Goal: Task Accomplishment & Management: Use online tool/utility

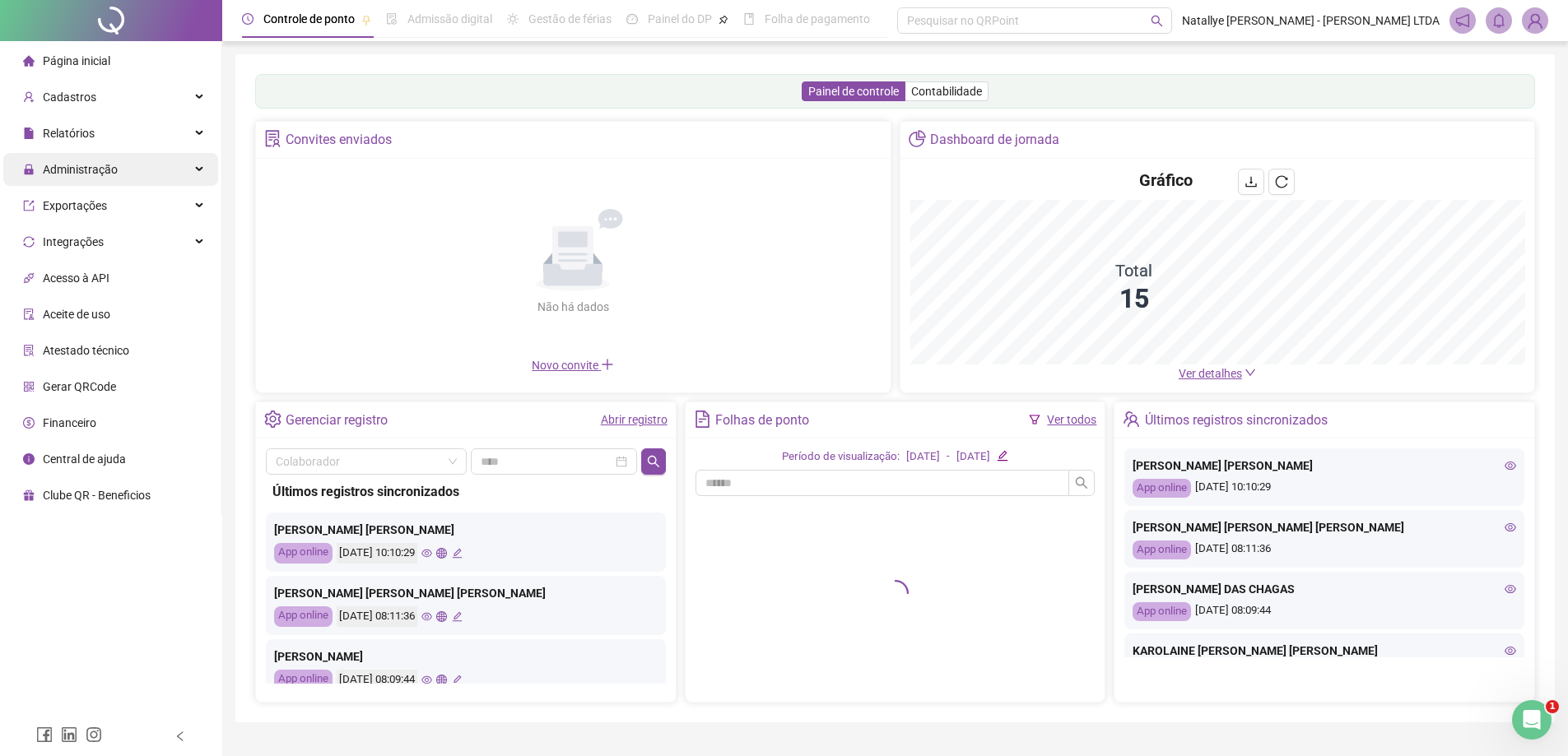
click at [100, 163] on span "Administração" at bounding box center [80, 169] width 75 height 14
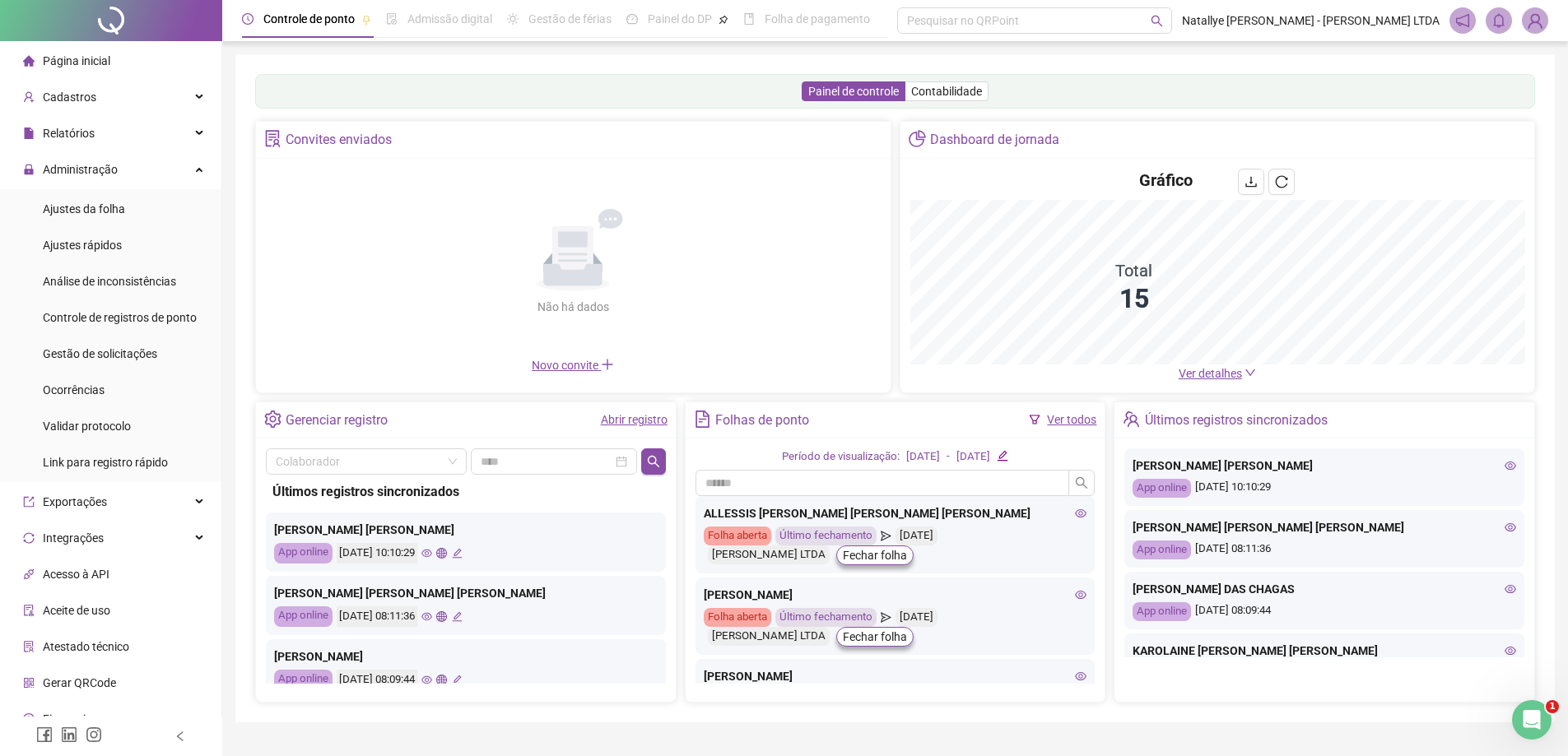
drag, startPoint x: 120, startPoint y: 364, endPoint x: 344, endPoint y: 403, distance: 227.4
click at [120, 363] on div "Gestão de solicitações" at bounding box center [100, 354] width 115 height 33
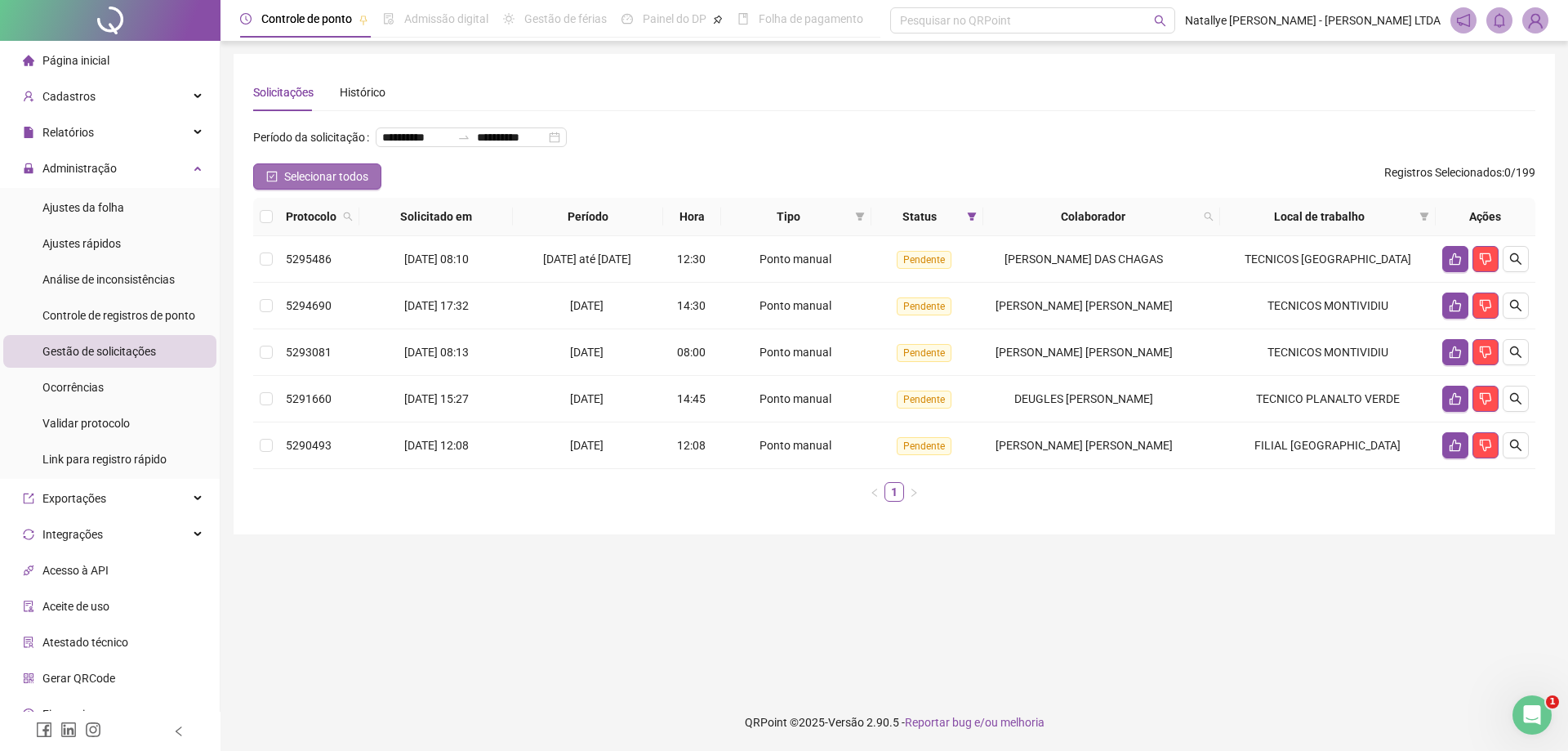
click at [284, 186] on span "Selecionar todos" at bounding box center [326, 176] width 84 height 18
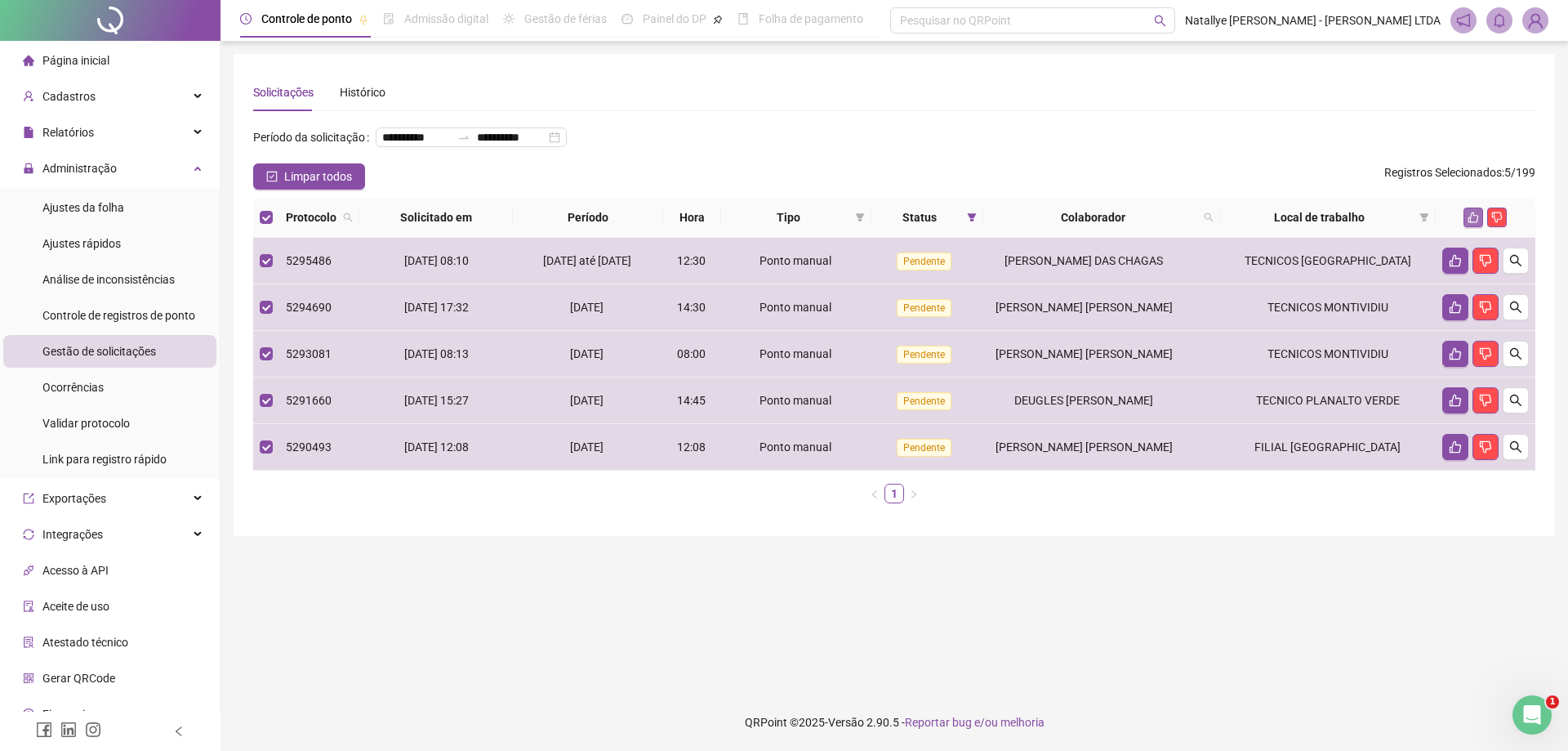
click at [1474, 223] on icon "like" at bounding box center [1473, 217] width 12 height 12
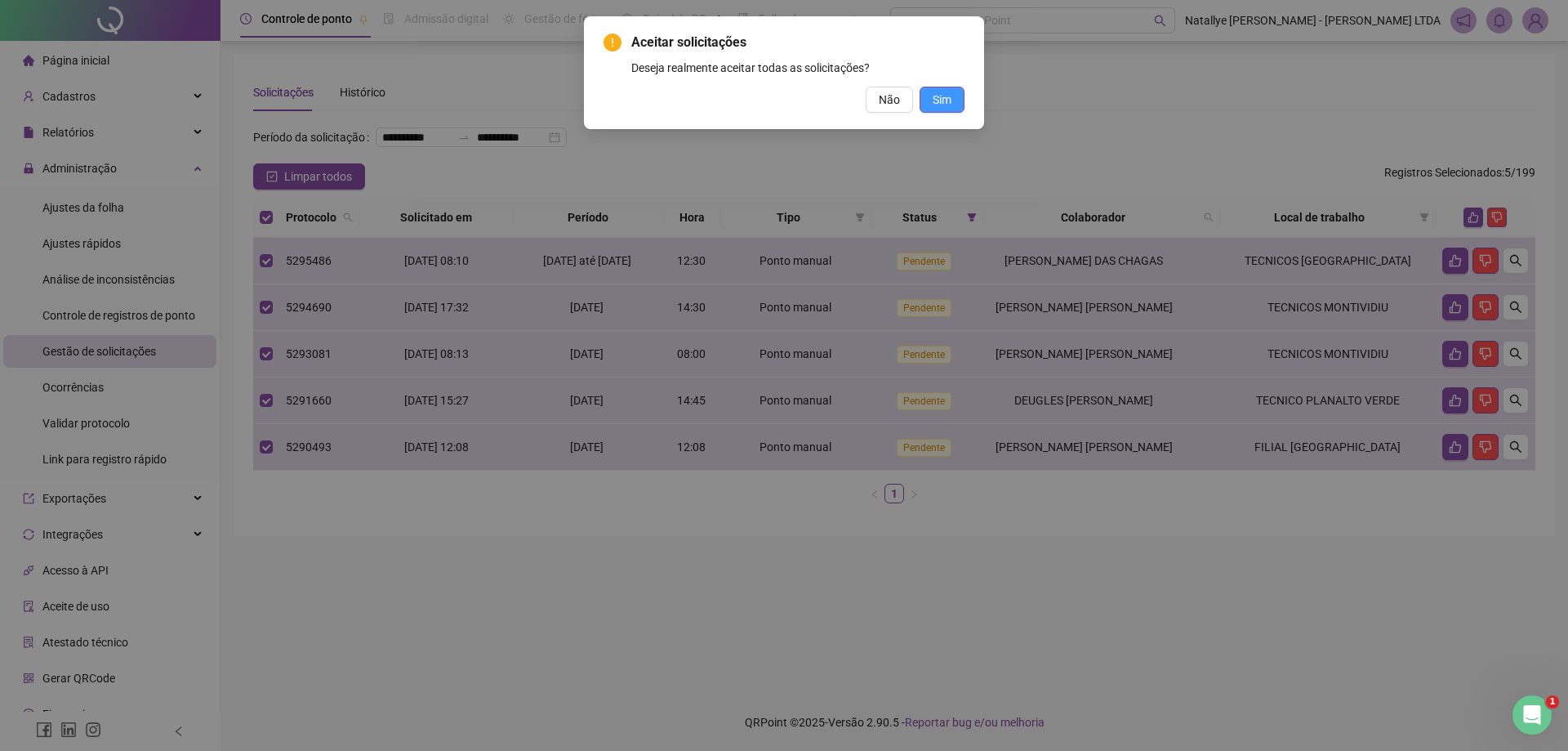
click at [944, 101] on span "Sim" at bounding box center [941, 100] width 18 height 18
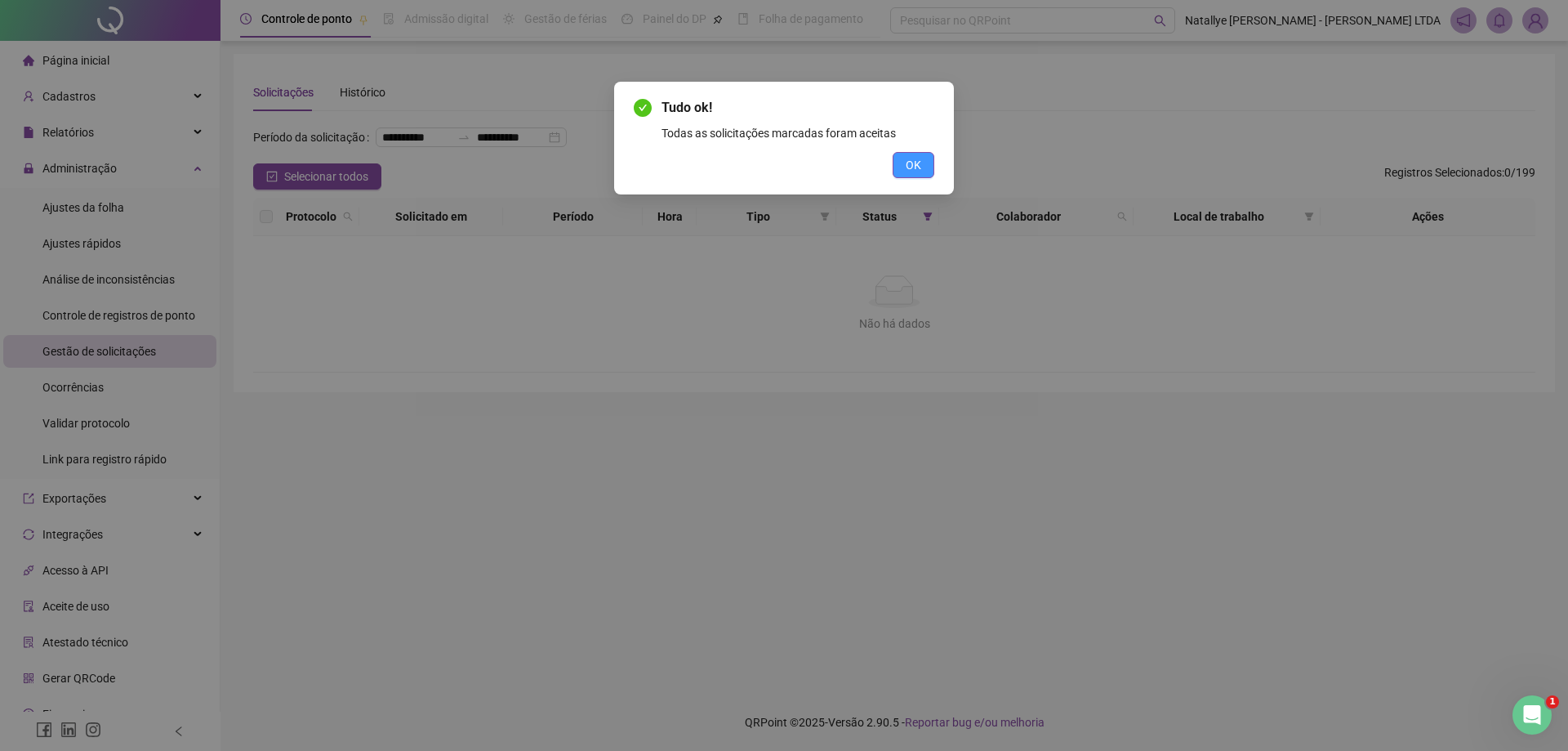
drag, startPoint x: 910, startPoint y: 159, endPoint x: 842, endPoint y: 164, distance: 68.2
click at [909, 159] on span "OK" at bounding box center [914, 164] width 15 height 18
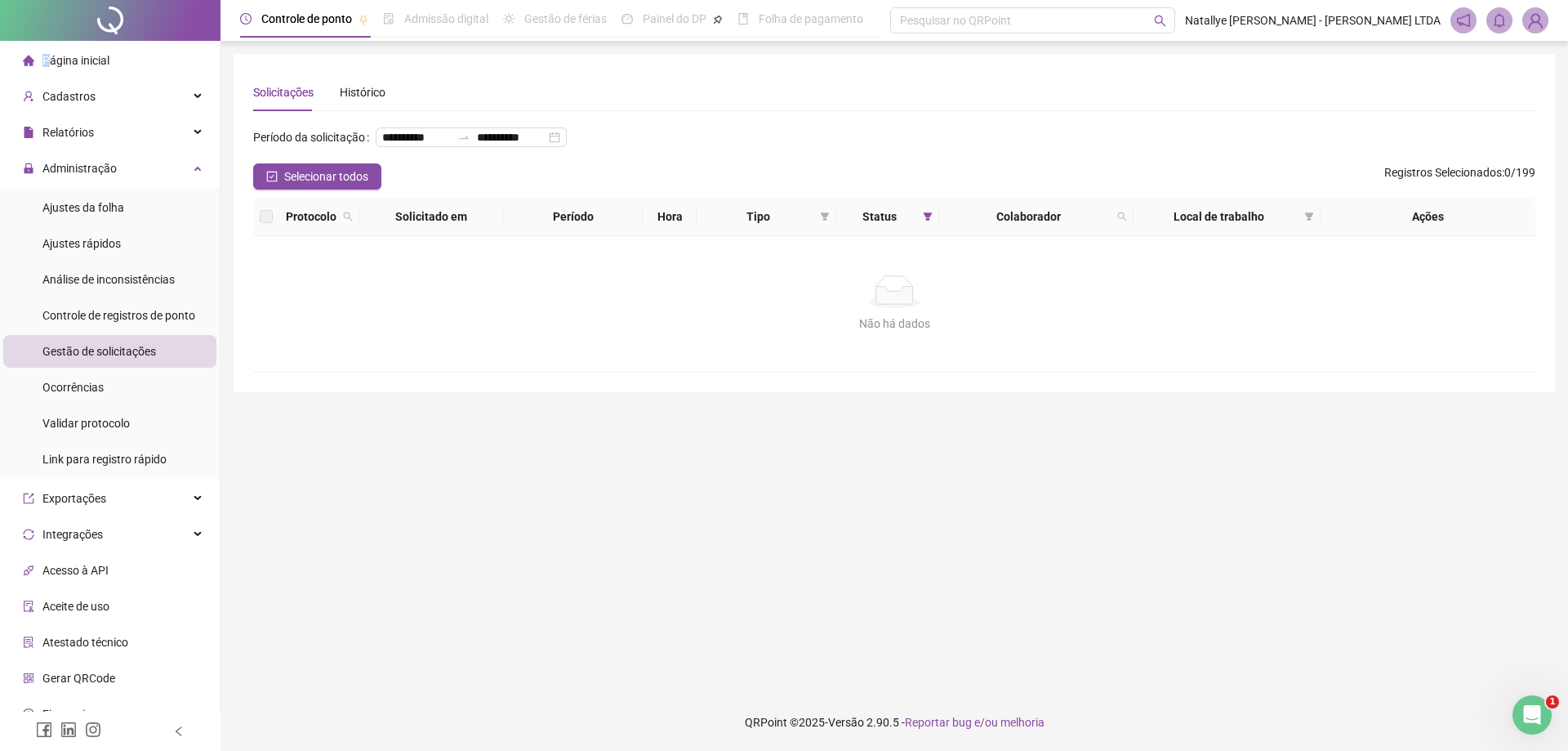
click at [45, 66] on span "Página inicial" at bounding box center [75, 61] width 67 height 14
